Goal: Information Seeking & Learning: Learn about a topic

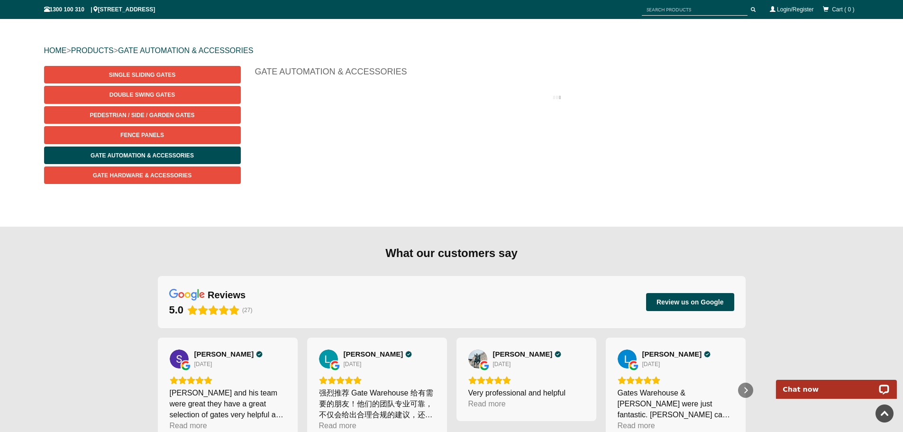
scroll to position [71, 0]
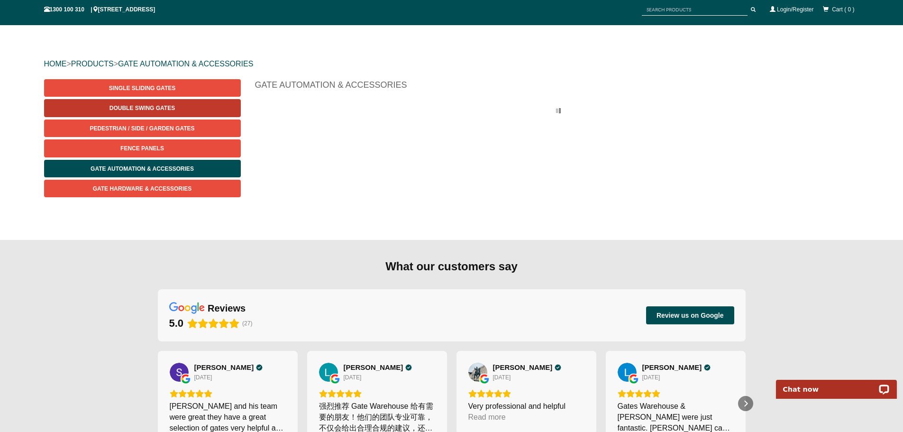
click at [146, 106] on span "Double Swing Gates" at bounding box center [141, 108] width 65 height 7
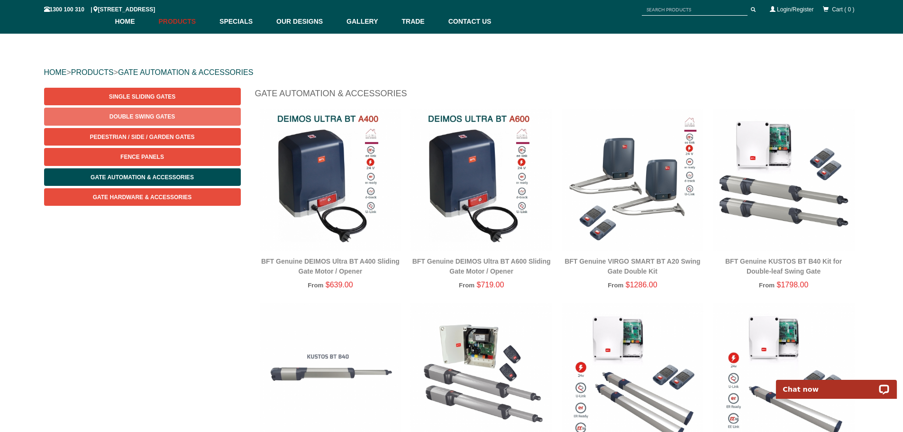
scroll to position [0, 0]
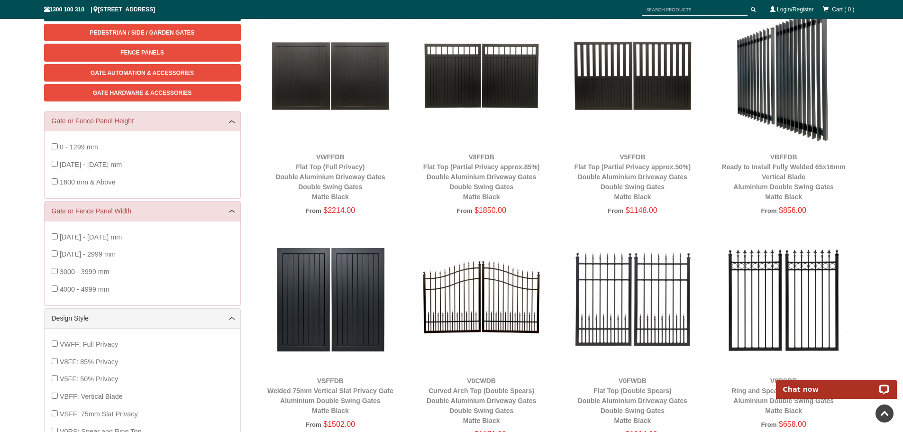
scroll to position [166, 0]
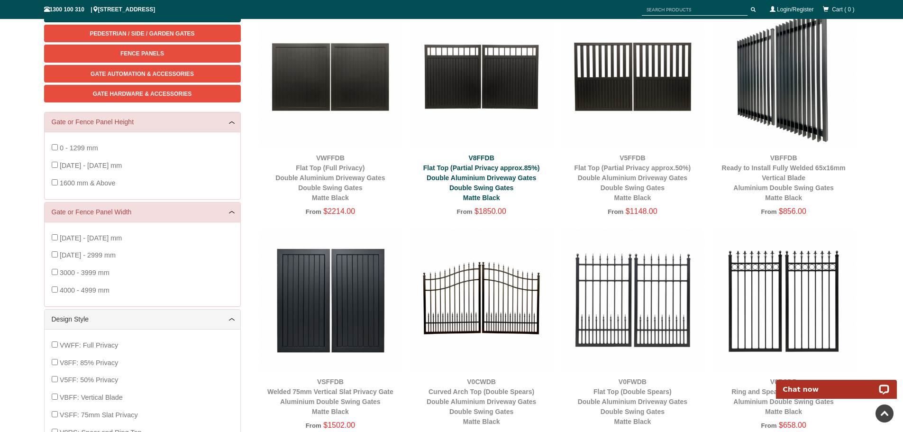
click at [474, 167] on link "V8FFDB Flat Top (Partial Privacy approx.85%) Double Aluminium Driveway Gates Do…" at bounding box center [481, 177] width 117 height 47
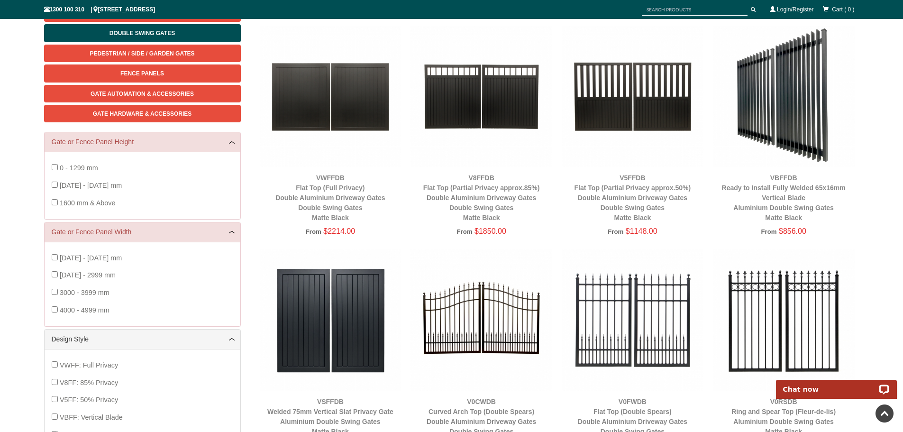
scroll to position [119, 0]
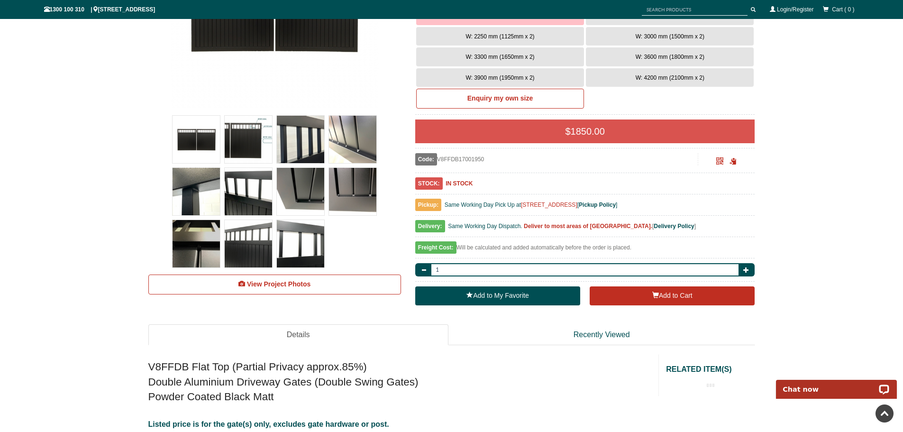
scroll to position [309, 0]
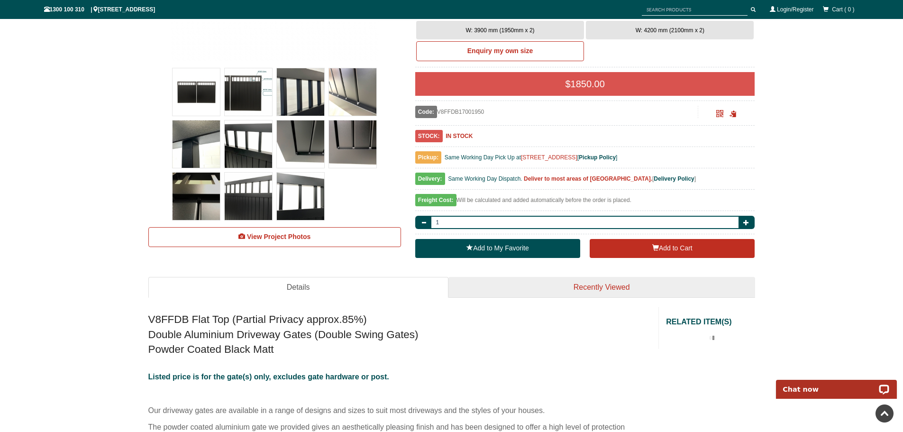
click at [605, 288] on link "Recently Viewed" at bounding box center [601, 287] width 307 height 21
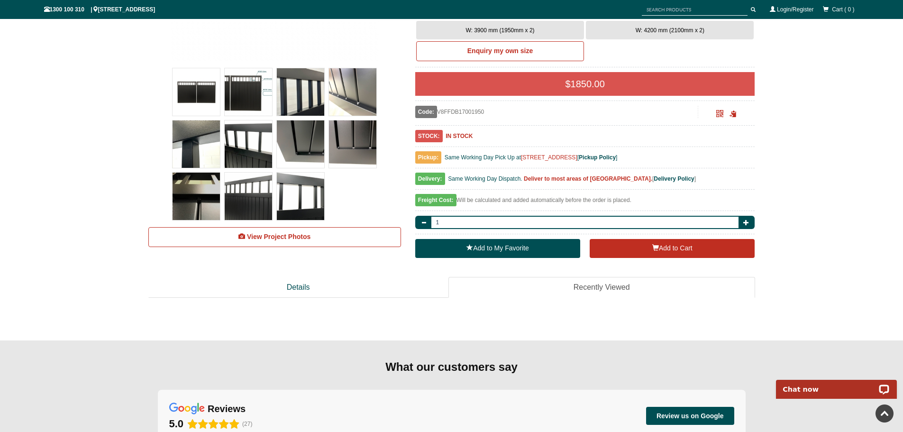
scroll to position [451, 0]
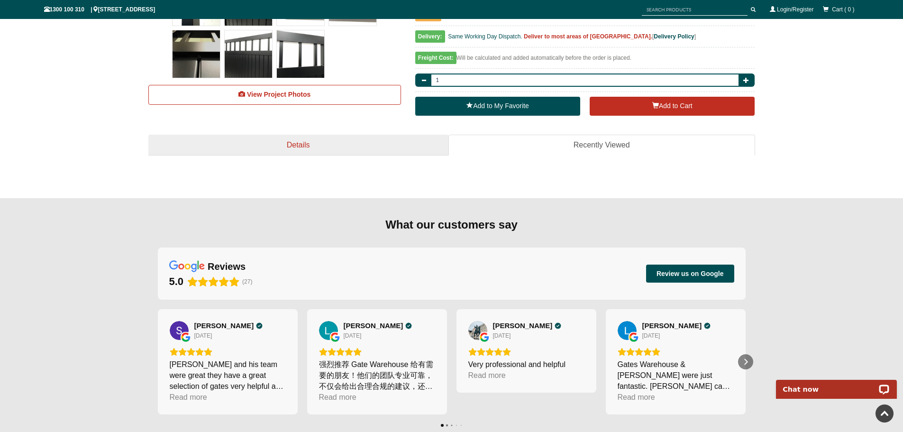
click at [274, 145] on link "Details" at bounding box center [298, 145] width 300 height 21
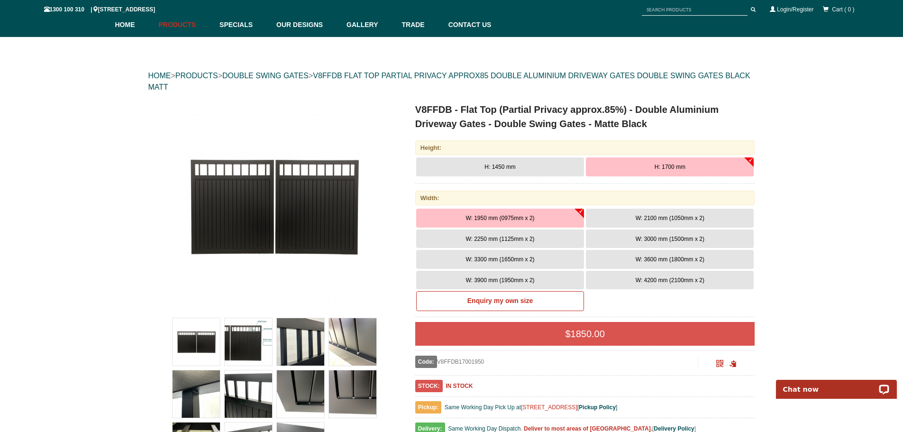
scroll to position [0, 0]
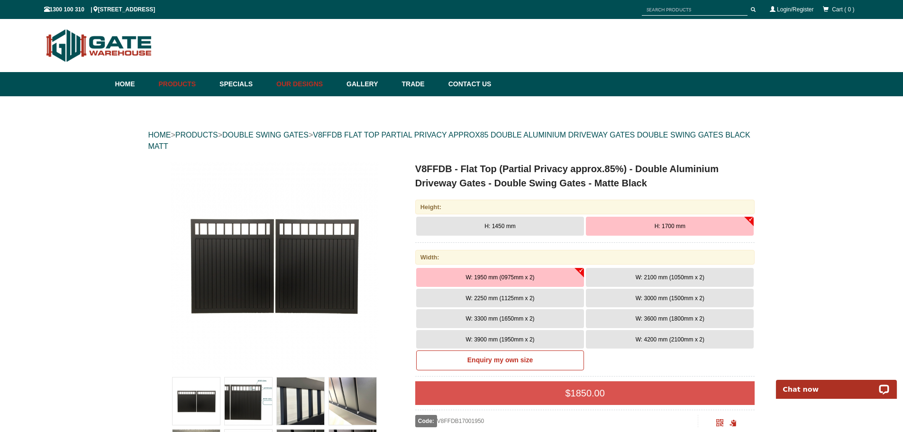
click at [312, 84] on link "Our Designs" at bounding box center [307, 84] width 70 height 24
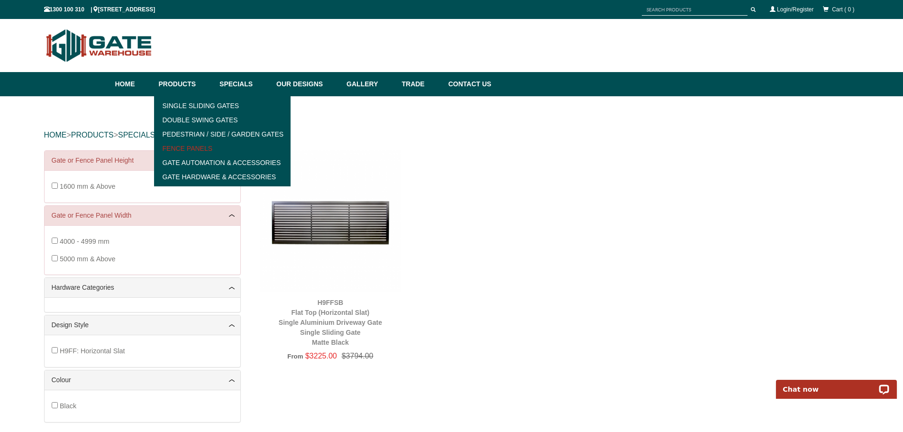
click at [191, 148] on link "Fence Panels" at bounding box center [222, 148] width 131 height 14
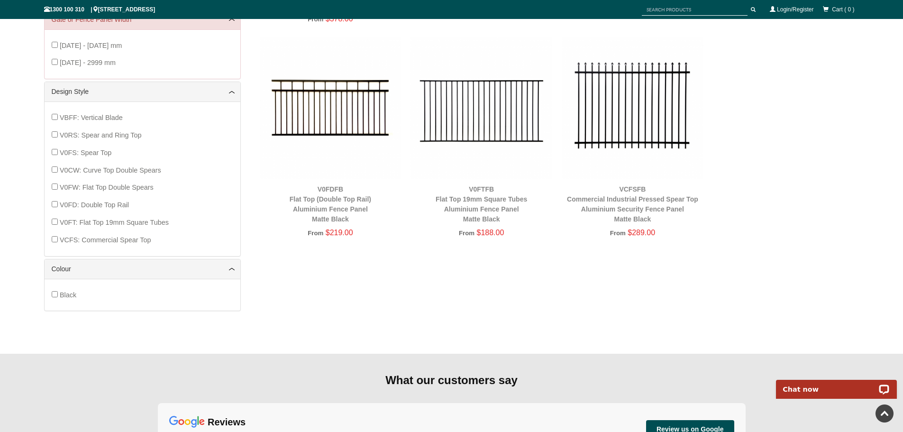
scroll to position [213, 0]
